Goal: Transaction & Acquisition: Obtain resource

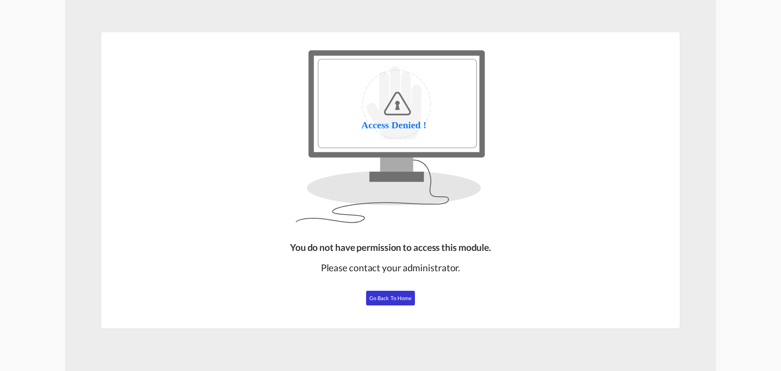
click at [382, 296] on span "Go Back to Home" at bounding box center [391, 298] width 43 height 7
click at [398, 304] on button "Go Back to Home" at bounding box center [390, 298] width 49 height 15
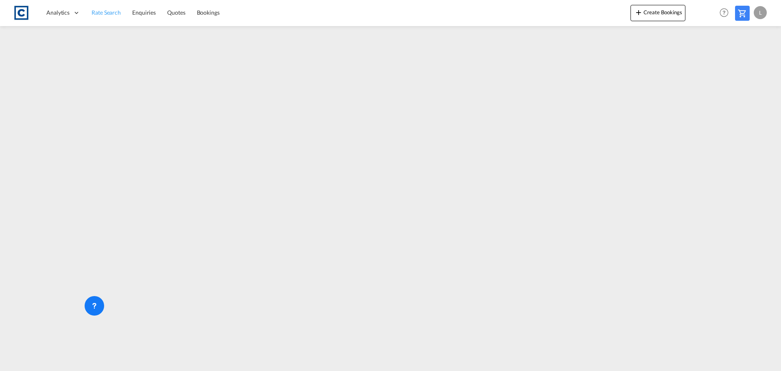
click at [88, 14] on link "Rate Search" at bounding box center [106, 13] width 41 height 26
